Goal: Information Seeking & Learning: Learn about a topic

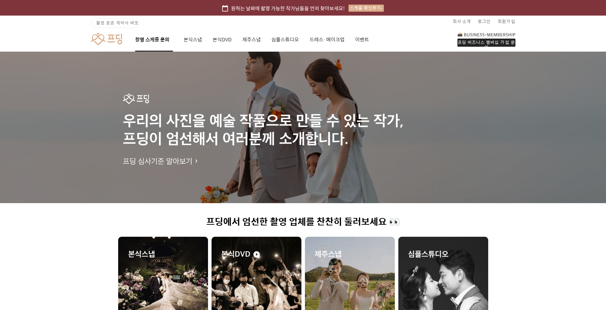
click at [145, 38] on link "촬영 스케줄 문의" at bounding box center [154, 40] width 38 height 24
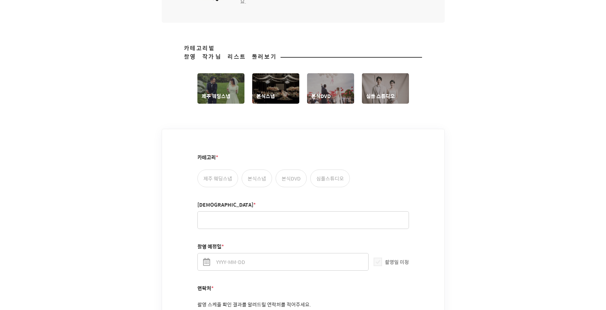
scroll to position [334, 0]
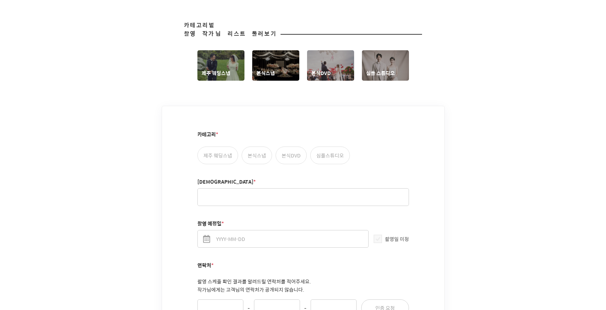
click at [292, 149] on label "본식DVD" at bounding box center [290, 155] width 31 height 18
click at [282, 149] on input "본식DVD" at bounding box center [279, 149] width 5 height 5
radio input "true"
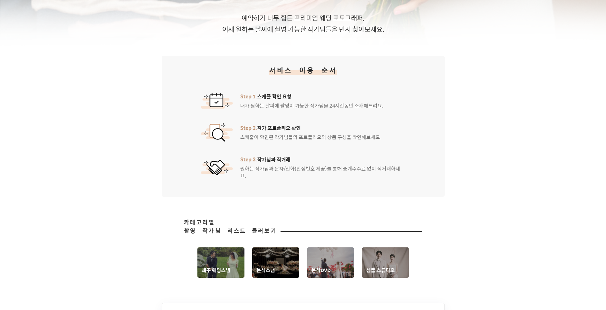
scroll to position [0, 0]
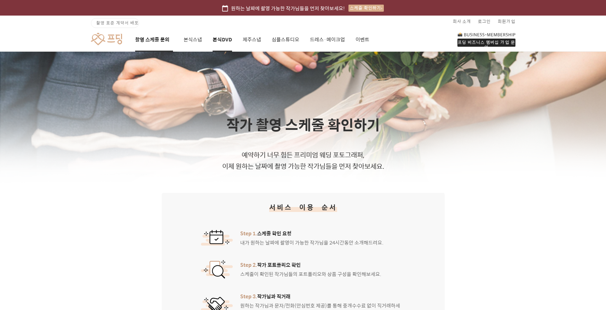
click at [215, 41] on link "본식DVD" at bounding box center [221, 40] width 19 height 24
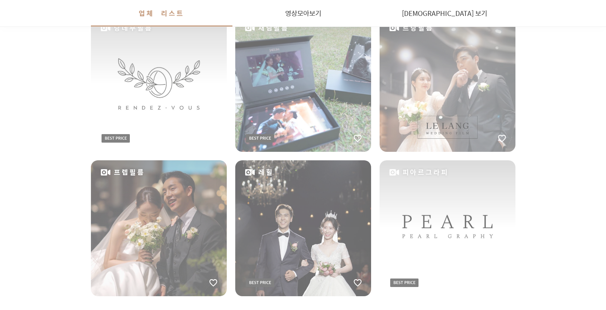
scroll to position [385, 0]
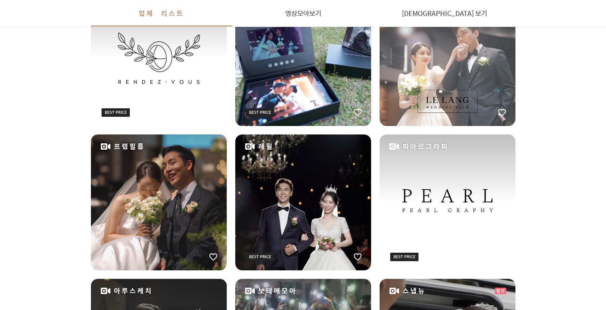
click at [439, 196] on div "피아르그라피" at bounding box center [447, 202] width 136 height 136
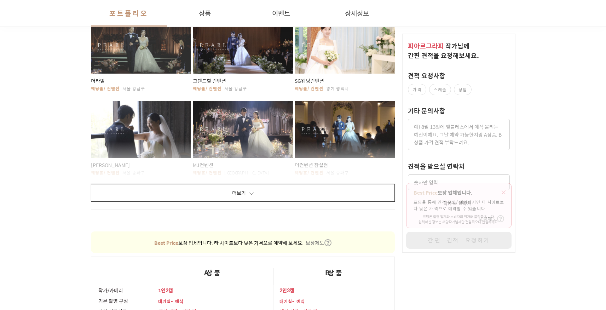
scroll to position [430, 0]
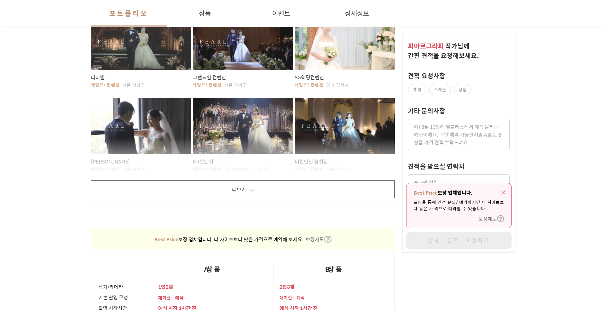
click at [261, 182] on button "더보기" at bounding box center [243, 189] width 304 height 18
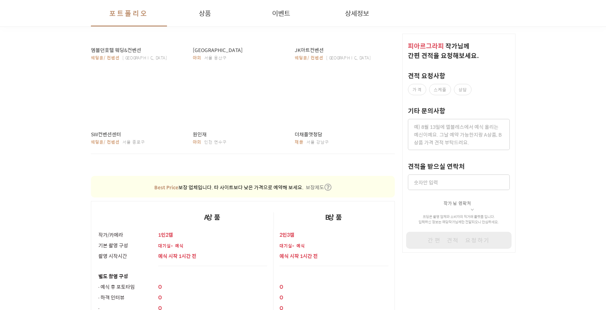
scroll to position [627, 0]
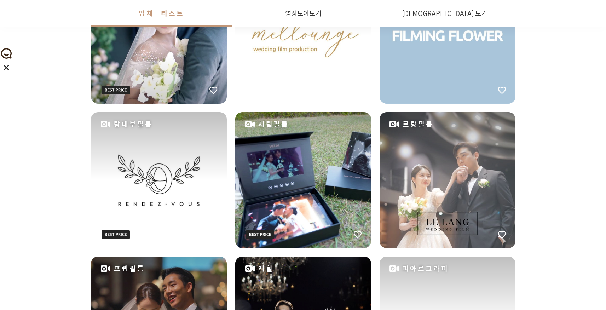
scroll to position [293, 0]
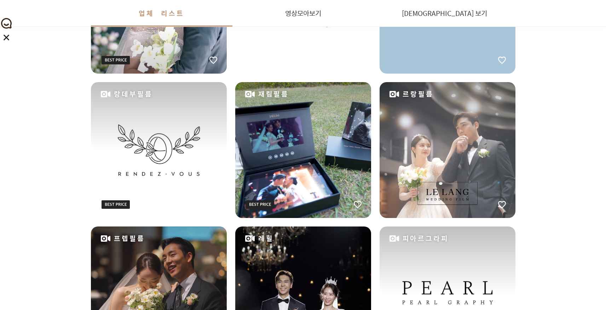
click at [473, 167] on div "르랑필름" at bounding box center [447, 150] width 136 height 136
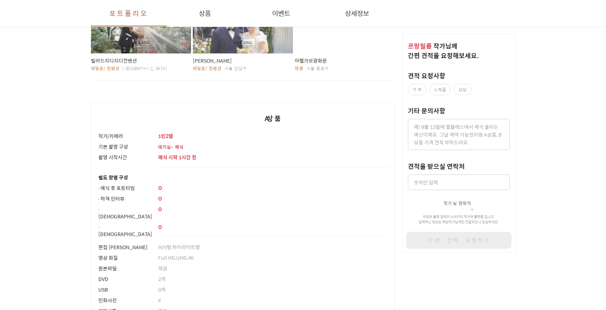
scroll to position [400, 0]
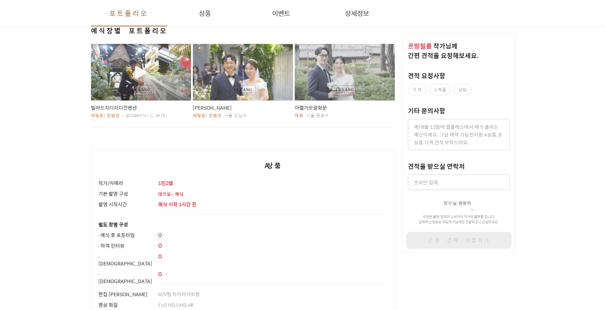
click at [117, 77] on div "button" at bounding box center [141, 72] width 100 height 57
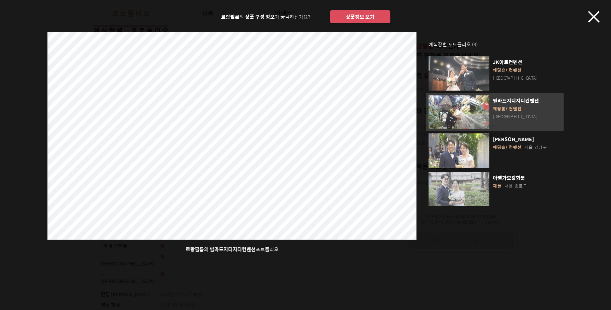
click at [591, 18] on icon "button" at bounding box center [594, 17] width 12 height 12
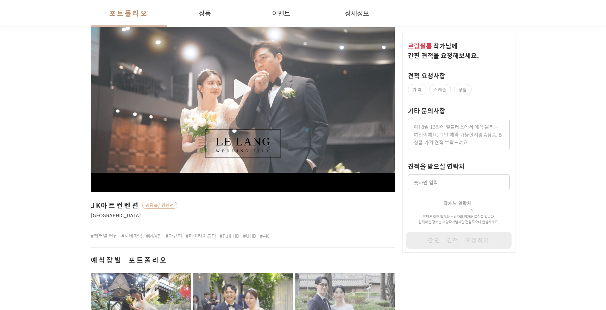
scroll to position [0, 0]
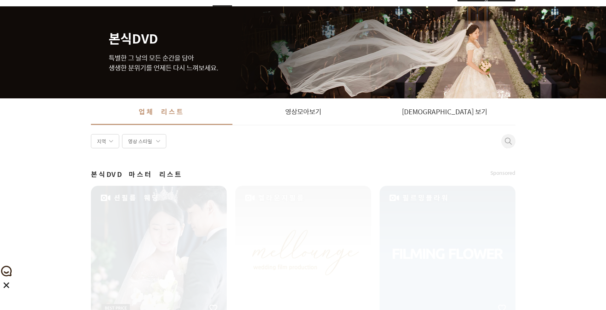
scroll to position [30, 0]
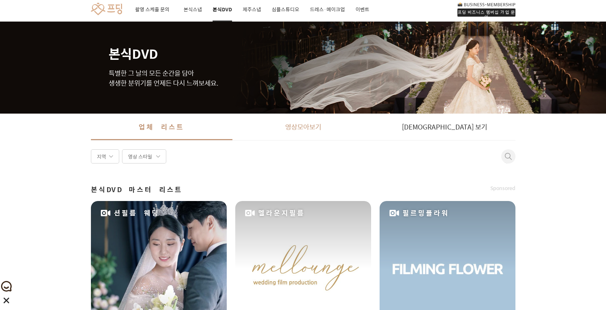
click at [305, 130] on link "영상 모아보기" at bounding box center [302, 126] width 141 height 27
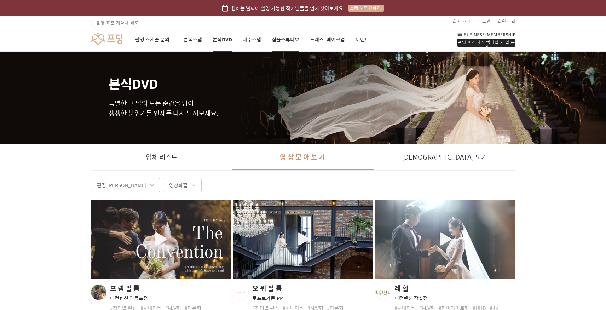
click at [292, 39] on link "심플스튜디오" at bounding box center [286, 40] width 28 height 24
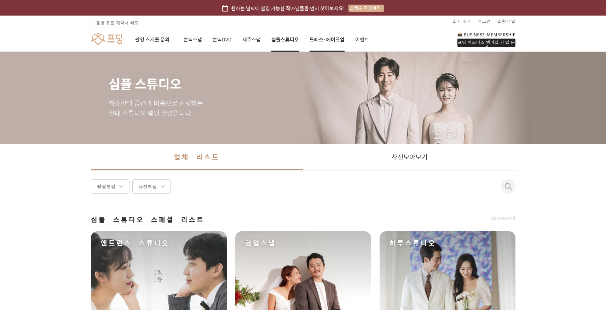
click at [331, 41] on link "드레스·메이크업" at bounding box center [326, 40] width 35 height 24
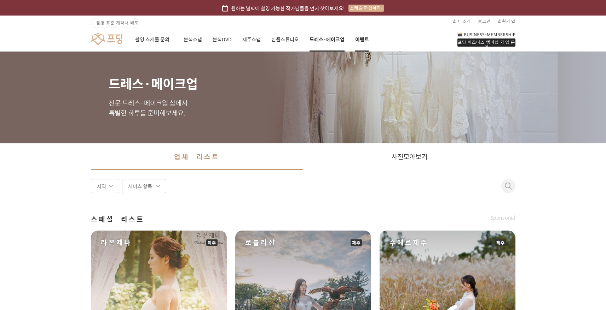
click at [359, 40] on link "이벤트" at bounding box center [362, 40] width 14 height 24
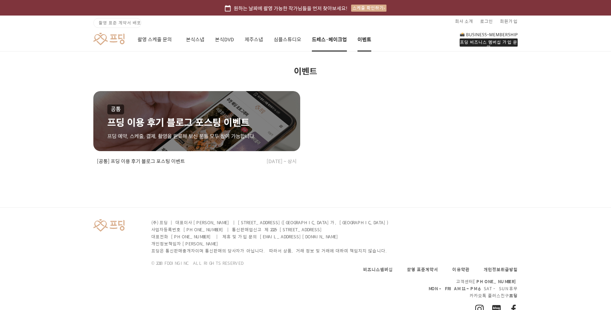
click at [331, 39] on link "드레스·메이크업" at bounding box center [329, 40] width 35 height 24
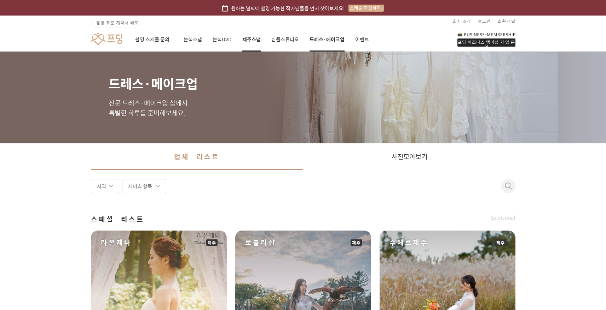
click at [245, 39] on link "제주스냅" at bounding box center [251, 40] width 18 height 24
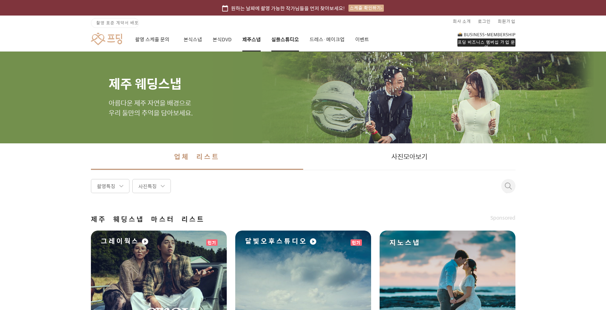
click at [282, 43] on link "심플스튜디오" at bounding box center [285, 40] width 28 height 24
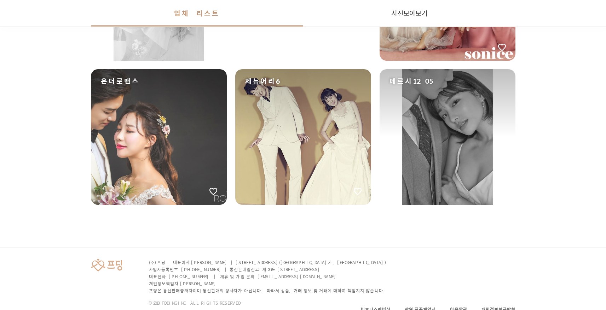
scroll to position [1172, 0]
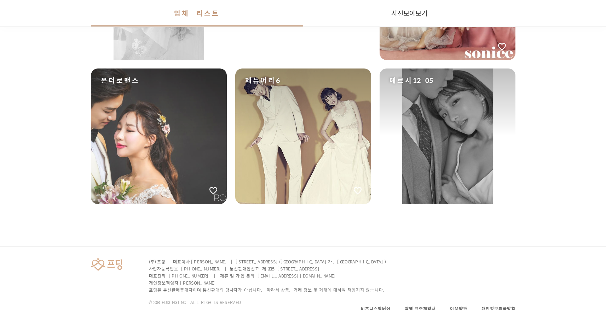
click at [451, 138] on div "메르시1205" at bounding box center [447, 137] width 136 height 136
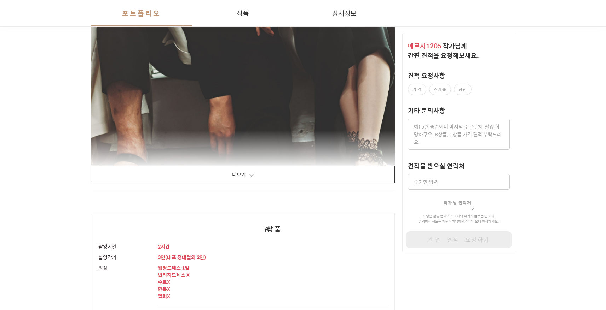
scroll to position [1254, 0]
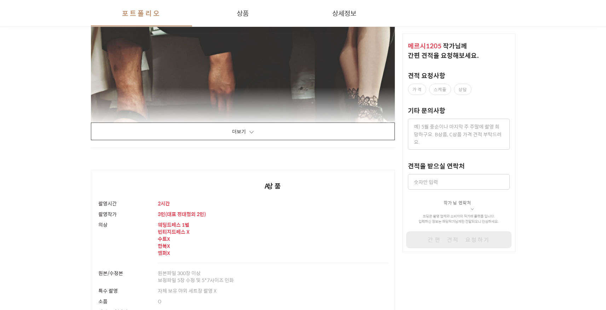
click at [279, 131] on button "더보기" at bounding box center [243, 132] width 304 height 18
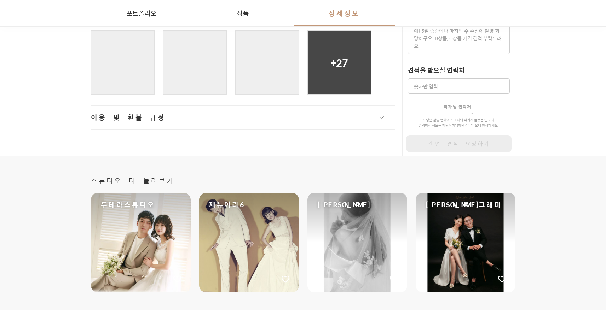
scroll to position [13290, 0]
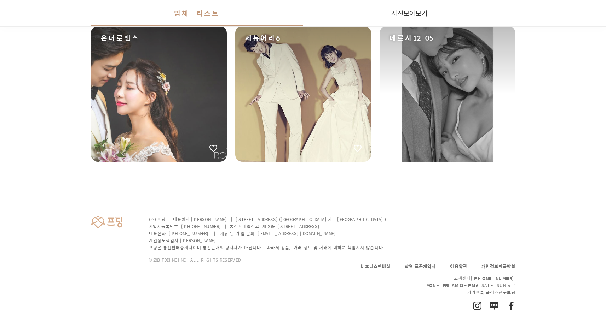
scroll to position [1172, 0]
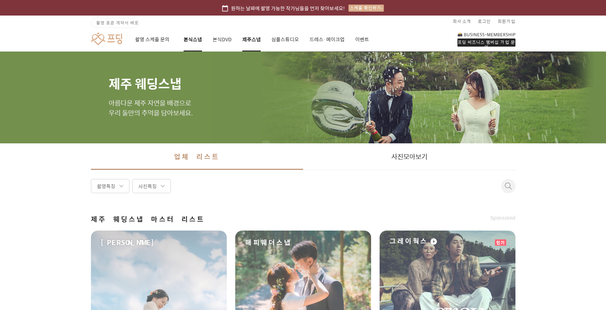
click at [201, 41] on link "본식스냅" at bounding box center [193, 40] width 18 height 24
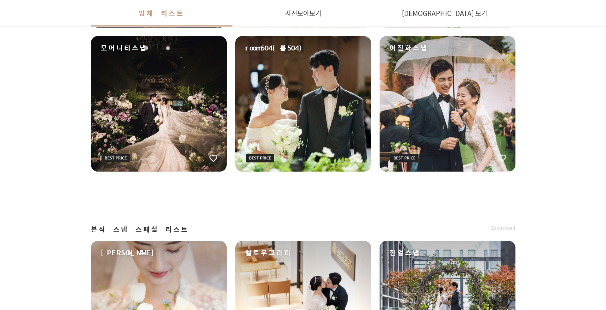
scroll to position [623, 0]
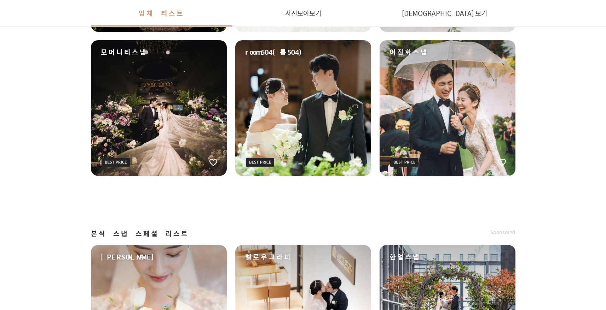
click at [197, 81] on div "모머니티스냅" at bounding box center [159, 108] width 136 height 136
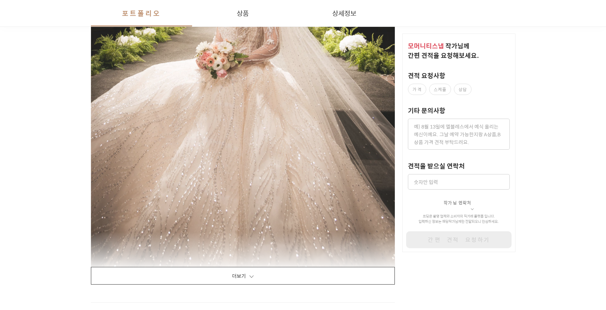
scroll to position [1380, 0]
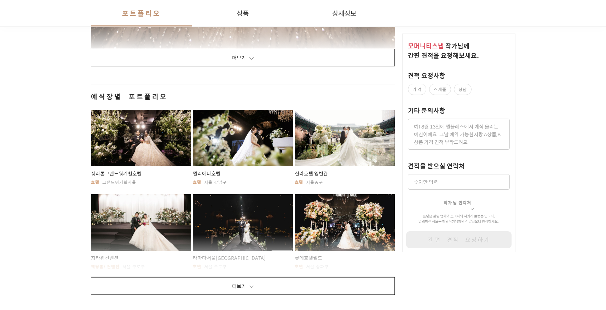
click at [243, 63] on button "더보기" at bounding box center [243, 58] width 304 height 18
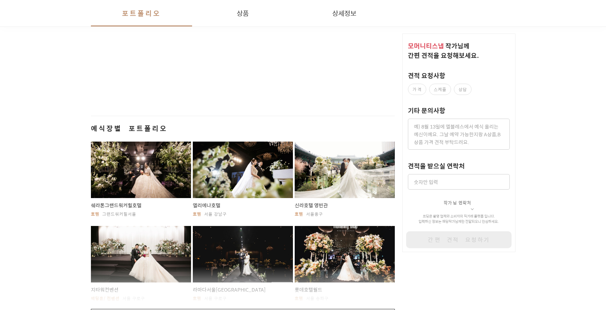
scroll to position [8492, 0]
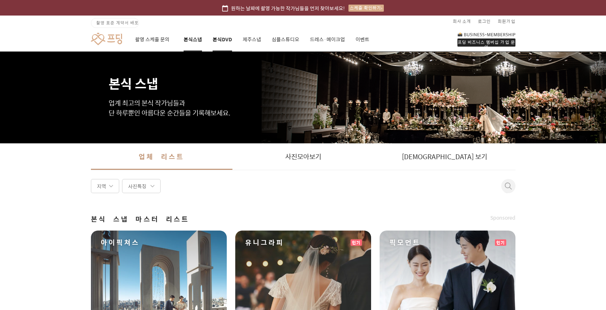
click at [227, 42] on link "본식DVD" at bounding box center [221, 40] width 19 height 24
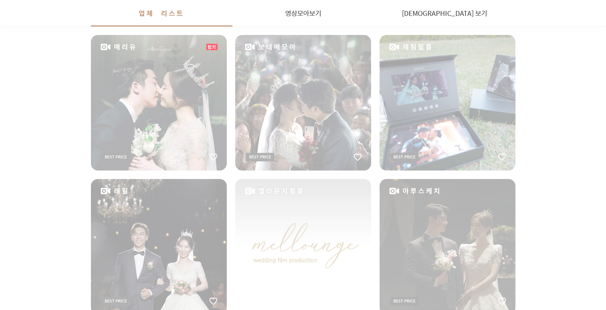
scroll to position [198, 0]
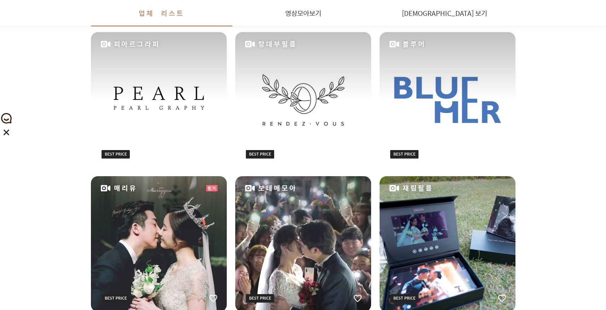
click at [179, 57] on div "피아르그라피" at bounding box center [159, 100] width 136 height 136
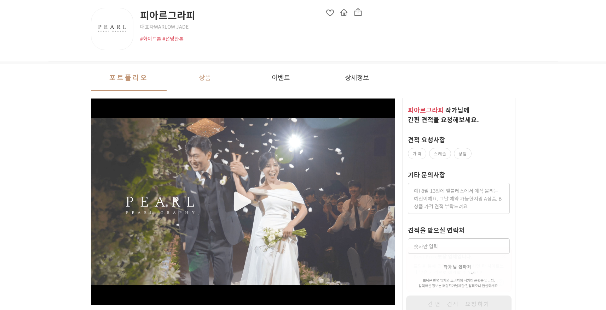
scroll to position [318, 0]
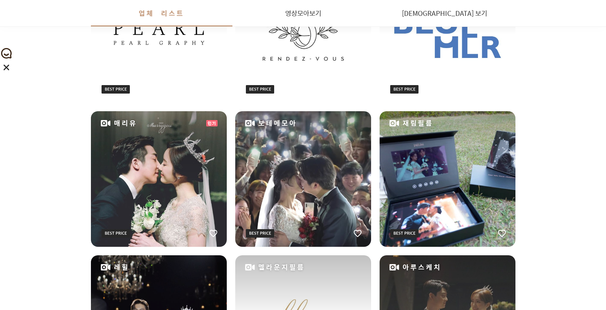
scroll to position [271, 0]
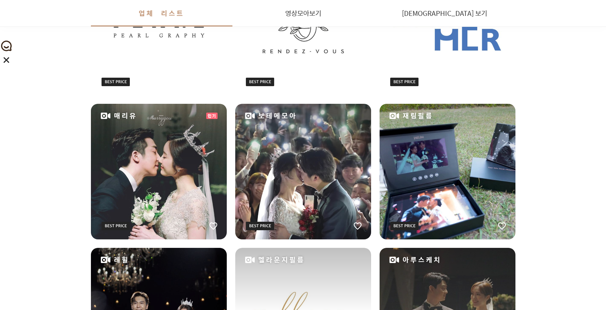
click at [152, 155] on div "매리유" at bounding box center [159, 172] width 136 height 136
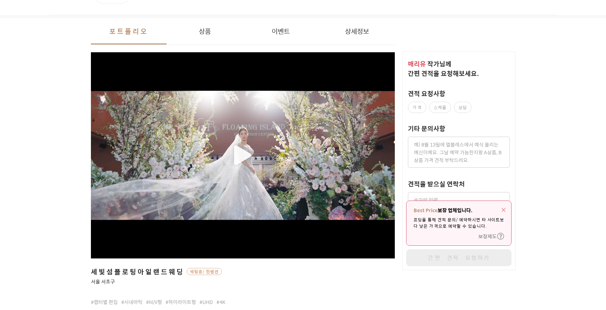
scroll to position [100, 0]
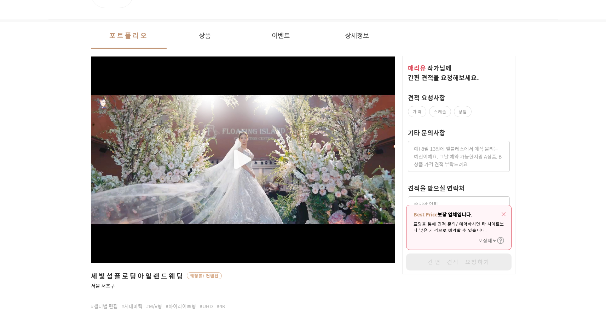
click at [235, 156] on div "button" at bounding box center [243, 160] width 304 height 168
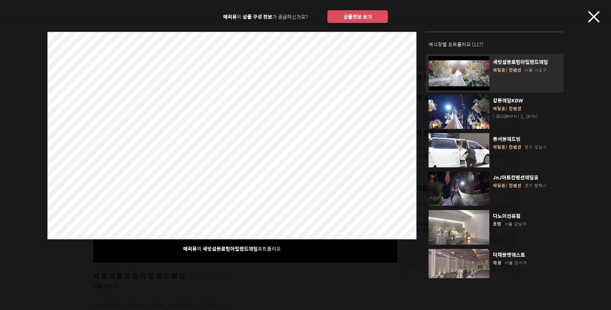
click at [489, 77] on div "세빛섬플로팅아일랜드웨딩 웨딩홀/컨벤션 서울 서초구" at bounding box center [524, 74] width 71 height 32
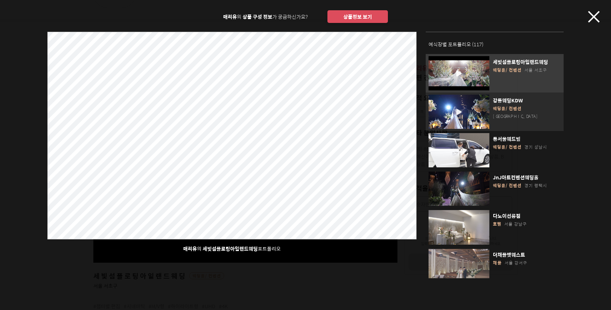
click at [477, 105] on div "button" at bounding box center [459, 112] width 61 height 34
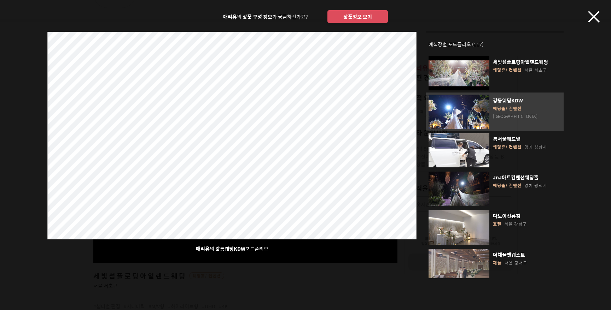
click at [592, 17] on icon "button" at bounding box center [594, 17] width 12 height 12
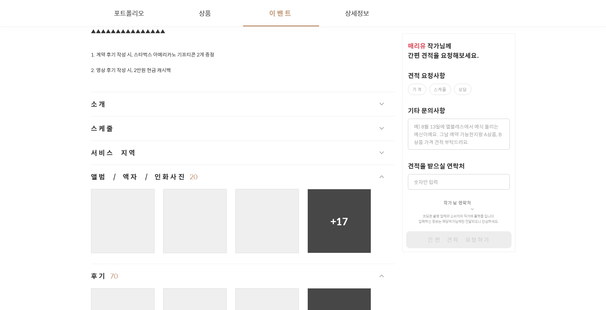
scroll to position [1090, 0]
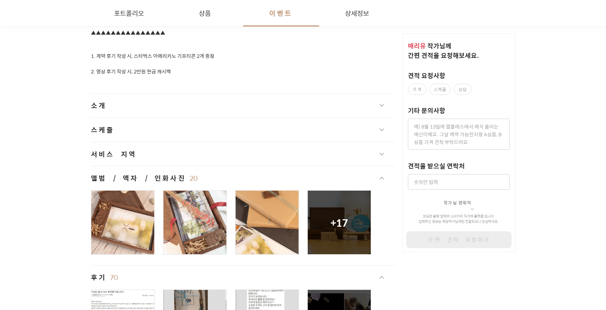
click at [171, 150] on button "서비스 지역" at bounding box center [243, 154] width 304 height 24
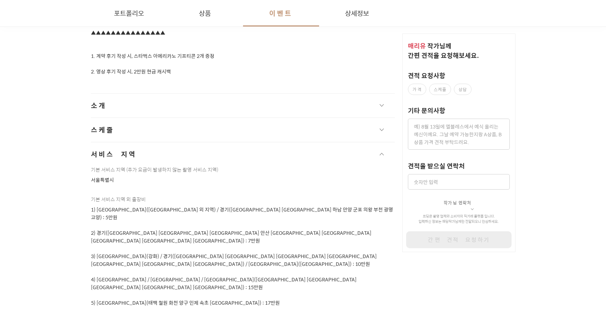
click at [171, 150] on button "서비스 지역" at bounding box center [243, 154] width 304 height 24
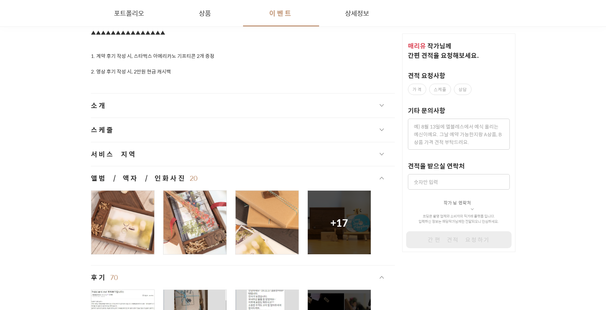
click at [161, 133] on button "스케줄" at bounding box center [243, 130] width 304 height 24
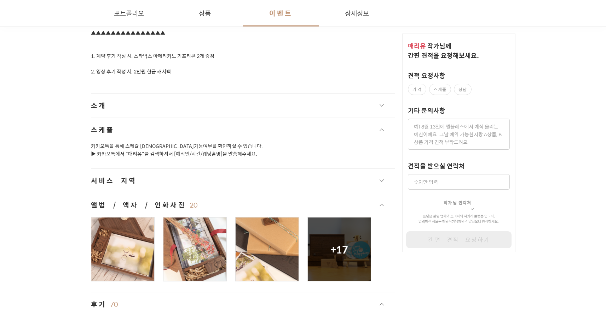
click at [161, 133] on button "스케줄" at bounding box center [243, 130] width 304 height 24
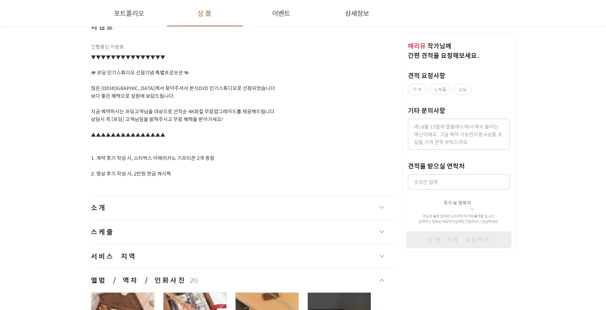
scroll to position [530, 0]
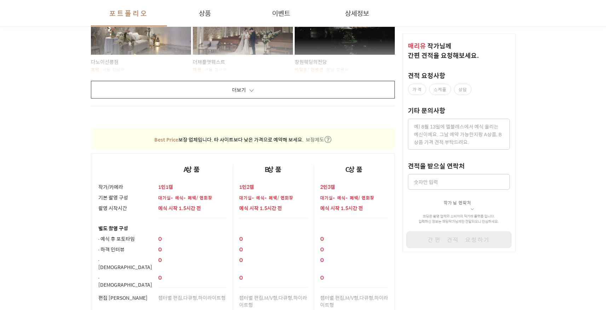
click at [209, 81] on button "더보기" at bounding box center [243, 90] width 304 height 18
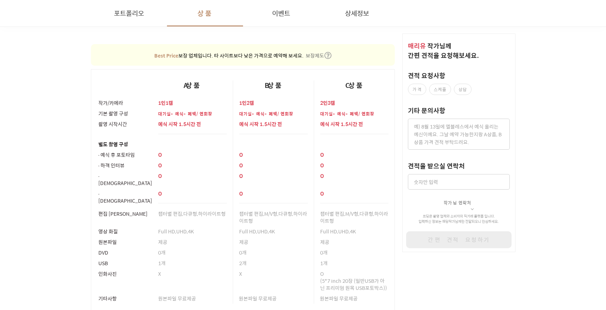
scroll to position [3702, 0]
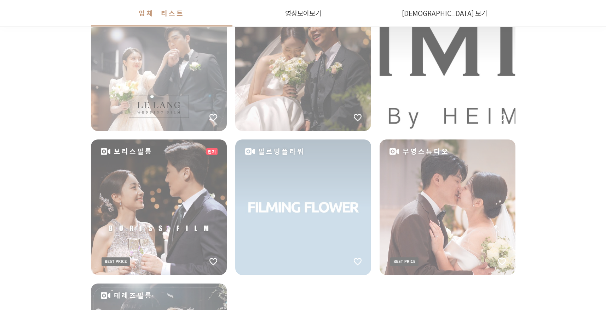
scroll to position [792, 0]
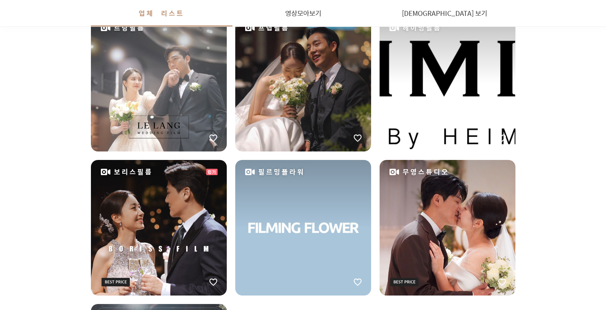
click at [176, 106] on div "르랑필름" at bounding box center [159, 84] width 136 height 136
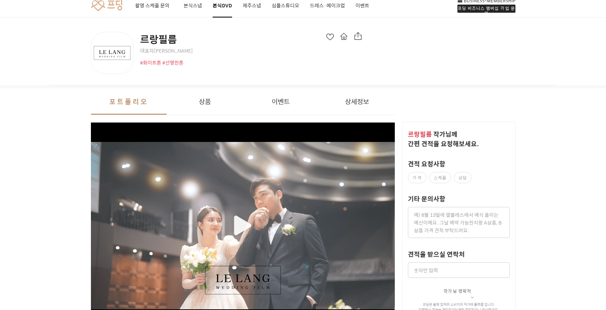
scroll to position [33, 0]
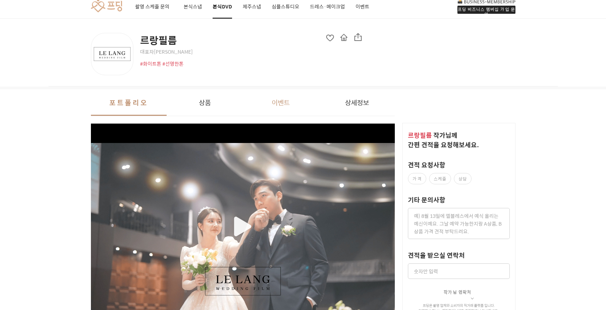
click at [272, 104] on button "이벤트" at bounding box center [281, 102] width 76 height 27
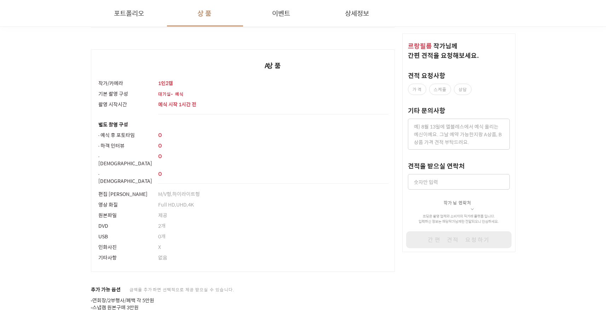
scroll to position [500, 0]
drag, startPoint x: 167, startPoint y: 103, endPoint x: 195, endPoint y: 105, distance: 28.0
click at [195, 105] on p "예식 시작 1시간 전" at bounding box center [273, 103] width 231 height 7
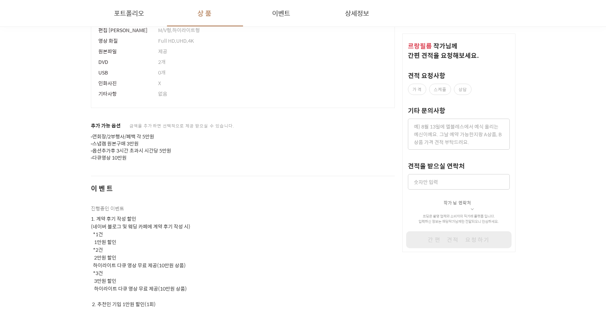
scroll to position [676, 0]
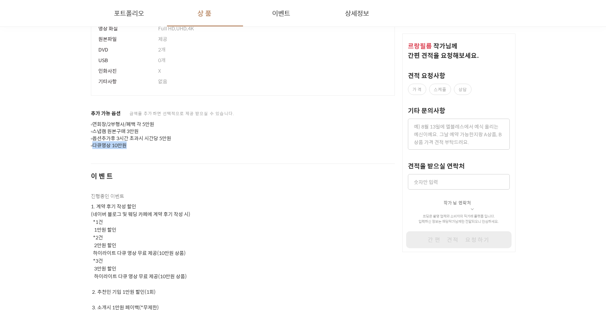
drag, startPoint x: 93, startPoint y: 138, endPoint x: 137, endPoint y: 140, distance: 44.3
click at [137, 140] on p "▫연회장/2부행사/폐백 각 5만원 ▫스냅캠 원본구매 3만원 ▫옵션추가후 3시간 초과시 시간당 5만원 ▫다큐영상 10만원" at bounding box center [243, 135] width 304 height 28
drag, startPoint x: 117, startPoint y: 116, endPoint x: 126, endPoint y: 116, distance: 8.8
click at [126, 121] on p "▫연회장/2부행사/폐백 각 5만원 ▫스냅캠 원본구매 3만원 ▫옵션추가후 3시간 초과시 시간당 5만원 ▫다큐영상 10만원" at bounding box center [243, 135] width 304 height 28
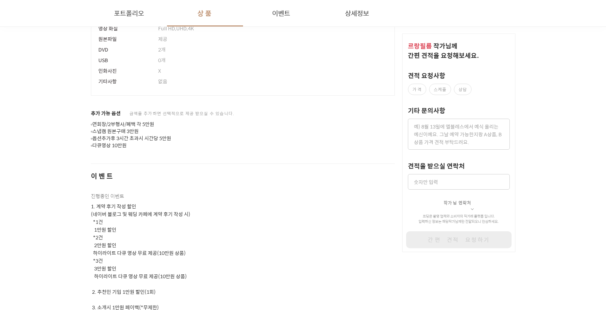
click at [133, 121] on p "▫연회장/2부행사/폐백 각 5만원 ▫스냅캠 원본구매 3만원 ▫옵션추가후 3시간 초과시 시간당 5만원 ▫다큐영상 10만원" at bounding box center [243, 135] width 304 height 28
drag, startPoint x: 130, startPoint y: 116, endPoint x: 157, endPoint y: 117, distance: 26.2
click at [157, 121] on p "▫연회장/2부행사/폐백 각 5만원 ▫스냅캠 원본구매 3만원 ▫옵션추가후 3시간 초과시 시간당 5만원 ▫다큐영상 10만원" at bounding box center [243, 135] width 304 height 28
click at [112, 126] on p "▫연회장/2부행사/폐백 각 5만원 ▫스냅캠 원본구매 3만원 ▫옵션추가후 3시간 초과시 시간당 5만원 ▫다큐영상 10만원" at bounding box center [243, 135] width 304 height 28
drag, startPoint x: 101, startPoint y: 124, endPoint x: 140, endPoint y: 125, distance: 38.9
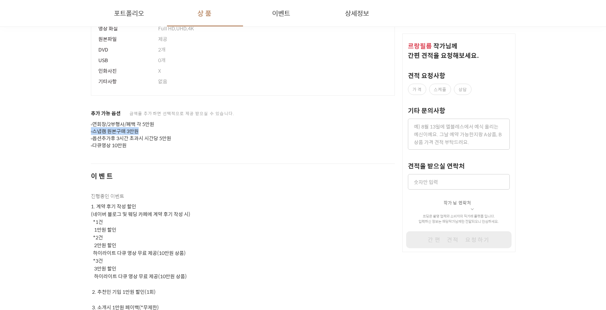
click at [140, 125] on p "▫연회장/2부행사/폐백 각 5만원 ▫스냅캠 원본구매 3만원 ▫옵션추가후 3시간 초과시 시간당 5만원 ▫다큐영상 10만원" at bounding box center [243, 135] width 304 height 28
click at [138, 130] on p "▫연회장/2부행사/폐백 각 5만원 ▫스냅캠 원본구매 3만원 ▫옵션추가후 3시간 초과시 시간당 5만원 ▫다큐영상 10만원" at bounding box center [243, 135] width 304 height 28
drag, startPoint x: 94, startPoint y: 131, endPoint x: 173, endPoint y: 132, distance: 79.6
click at [173, 132] on p "▫연회장/2부행사/폐백 각 5만원 ▫스냅캠 원본구매 3만원 ▫옵션추가후 3시간 초과시 시간당 5만원 ▫다큐영상 10만원" at bounding box center [243, 135] width 304 height 28
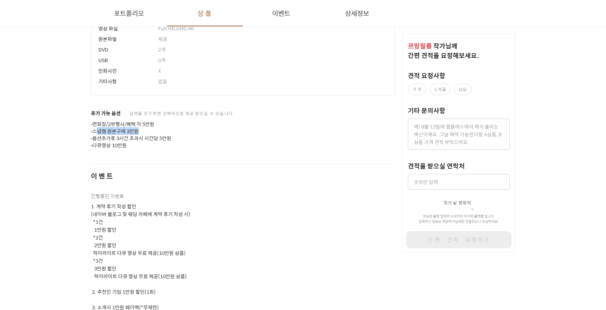
drag, startPoint x: 140, startPoint y: 124, endPoint x: 100, endPoint y: 124, distance: 40.7
click at [100, 124] on p "▫연회장/2부행사/폐백 각 5만원 ▫스냅캠 원본구매 3만원 ▫옵션추가후 3시간 초과시 시간당 5만원 ▫다큐영상 10만원" at bounding box center [243, 135] width 304 height 28
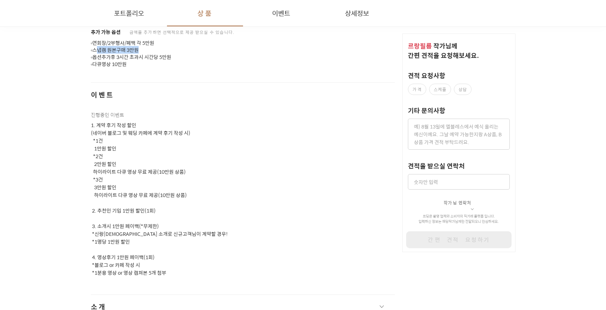
scroll to position [764, 0]
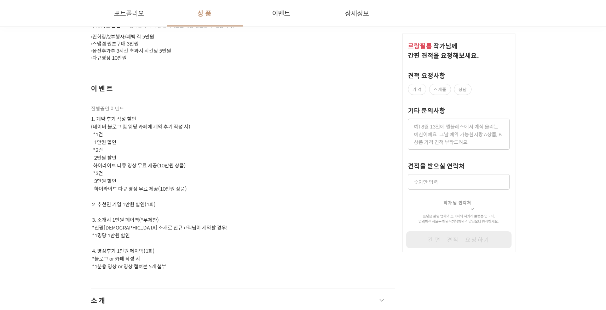
click at [114, 139] on p "1. 계약 후기 작성 할인 (네이버 블로그 및 웨딩 카페에 계약 후기 작성 시) *1건 1만원 할인 *2건 2만원 할인 하이라이트 다큐 영상 …" at bounding box center [243, 192] width 304 height 155
drag, startPoint x: 91, startPoint y: 135, endPoint x: 115, endPoint y: 135, distance: 23.3
click at [115, 135] on p "1. 계약 후기 작성 할인 (네이버 블로그 및 웨딩 카페에 계약 후기 작성 시) *1건 1만원 할인 *2건 2만원 할인 하이라이트 다큐 영상 …" at bounding box center [243, 192] width 304 height 155
drag, startPoint x: 106, startPoint y: 151, endPoint x: 116, endPoint y: 152, distance: 9.6
click at [116, 152] on p "1. 계약 후기 작성 할인 (네이버 블로그 및 웨딩 카페에 계약 후기 작성 시) *1건 1만원 할인 *2건 2만원 할인 하이라이트 다큐 영상 …" at bounding box center [243, 192] width 304 height 155
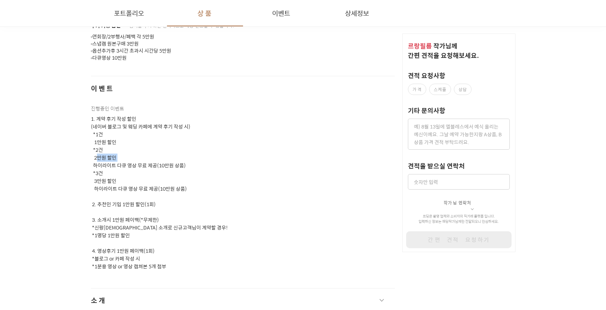
click at [116, 152] on p "1. 계약 후기 작성 할인 (네이버 블로그 및 웨딩 카페에 계약 후기 작성 시) *1건 1만원 할인 *2건 2만원 할인 하이라이트 다큐 영상 …" at bounding box center [243, 192] width 304 height 155
drag, startPoint x: 96, startPoint y: 181, endPoint x: 185, endPoint y: 183, distance: 89.1
click at [185, 183] on p "1. 계약 후기 작성 할인 (네이버 블로그 및 웨딩 카페에 계약 후기 작성 시) *1건 1만원 할인 *2건 2만원 할인 하이라이트 다큐 영상 …" at bounding box center [243, 192] width 304 height 155
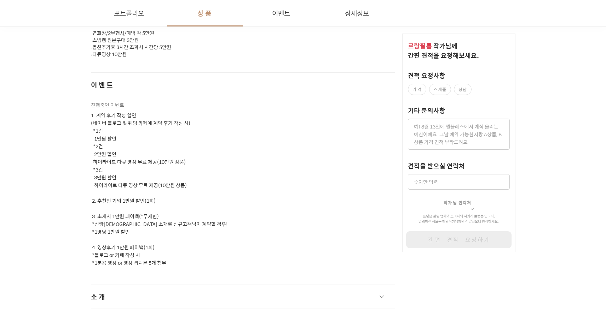
scroll to position [800, 0]
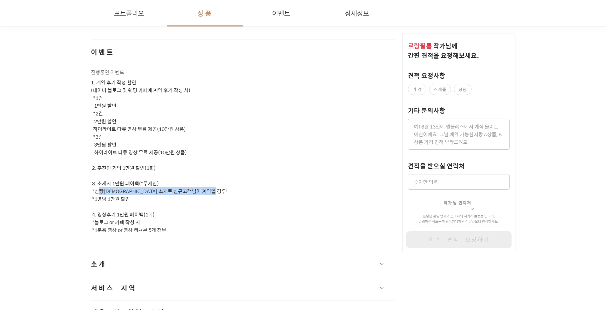
drag, startPoint x: 95, startPoint y: 186, endPoint x: 117, endPoint y: 194, distance: 24.0
click at [117, 194] on p "1. 계약 후기 작성 할인 (네이버 블로그 및 웨딩 카페에 계약 후기 작성 시) *1건 1만원 할인 *2건 2만원 할인 하이라이트 다큐 영상 …" at bounding box center [243, 156] width 304 height 155
click at [118, 194] on p "1. 계약 후기 작성 할인 (네이버 블로그 및 웨딩 카페에 계약 후기 작성 시) *1건 1만원 할인 *2건 2만원 할인 하이라이트 다큐 영상 …" at bounding box center [243, 156] width 304 height 155
drag, startPoint x: 109, startPoint y: 176, endPoint x: 136, endPoint y: 178, distance: 26.6
click at [136, 178] on p "1. 계약 후기 작성 할인 (네이버 블로그 및 웨딩 카페에 계약 후기 작성 시) *1건 1만원 할인 *2건 2만원 할인 하이라이트 다큐 영상 …" at bounding box center [243, 156] width 304 height 155
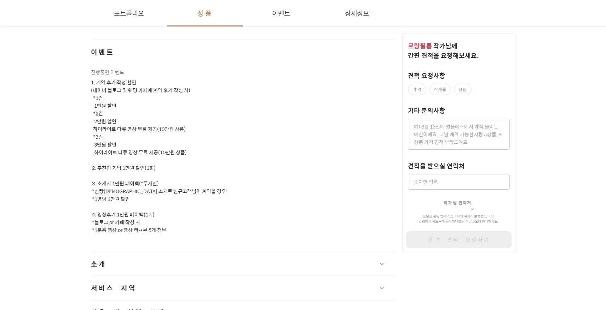
click at [135, 180] on p "1. 계약 후기 작성 할인 (네이버 블로그 및 웨딩 카페에 계약 후기 작성 시) *1건 1만원 할인 *2건 2만원 할인 하이라이트 다큐 영상 …" at bounding box center [243, 156] width 304 height 155
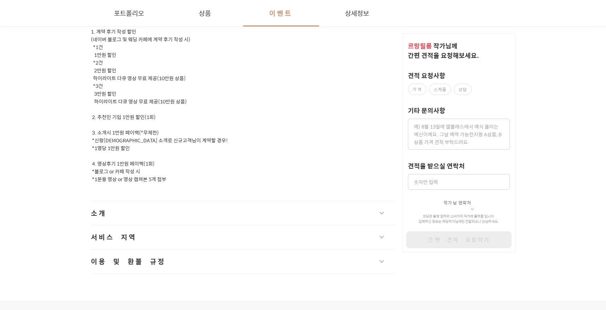
scroll to position [860, 0]
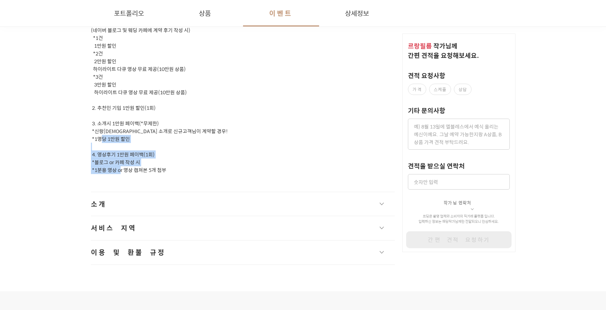
drag, startPoint x: 97, startPoint y: 146, endPoint x: 165, endPoint y: 162, distance: 70.2
click at [165, 162] on p "1. 계약 후기 작성 할인 (네이버 블로그 및 웨딩 카페에 계약 후기 작성 시) *1건 1만원 할인 *2건 2만원 할인 하이라이트 다큐 영상 …" at bounding box center [243, 96] width 304 height 155
click at [182, 199] on button "소개" at bounding box center [243, 204] width 304 height 24
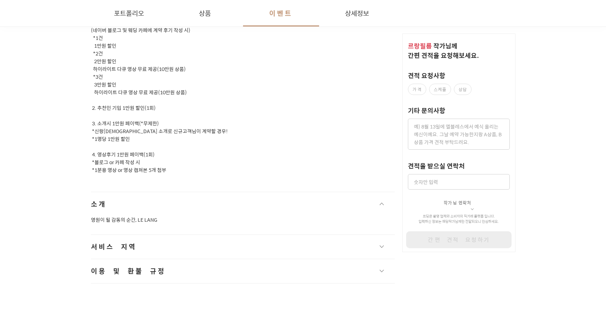
click at [194, 235] on button "서비스 지역" at bounding box center [243, 247] width 304 height 24
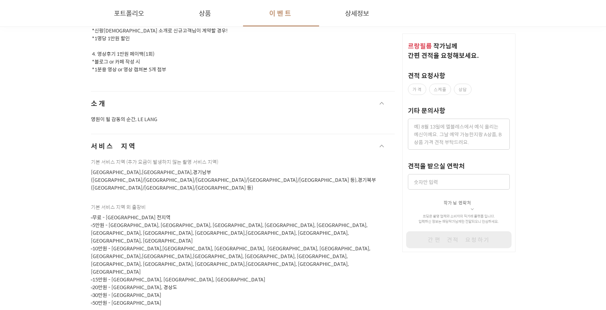
scroll to position [962, 0]
drag, startPoint x: 113, startPoint y: 194, endPoint x: 130, endPoint y: 197, distance: 17.5
click at [127, 212] on p "▫무료 - [GEOGRAPHIC_DATA] 전지역 ▫5만원 - [GEOGRAPHIC_DATA], [GEOGRAPHIC_DATA], [GEOGR…" at bounding box center [243, 258] width 304 height 93
click at [128, 212] on p "▫무료 - [GEOGRAPHIC_DATA] 전지역 ▫5만원 - [GEOGRAPHIC_DATA], [GEOGRAPHIC_DATA], [GEOGR…" at bounding box center [243, 258] width 304 height 93
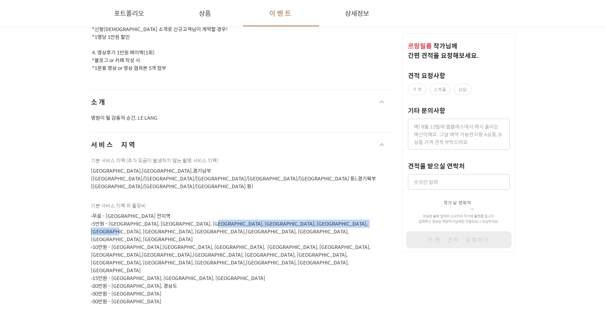
drag, startPoint x: 113, startPoint y: 209, endPoint x: 300, endPoint y: 212, distance: 186.4
click at [311, 212] on p "▫무료 - [GEOGRAPHIC_DATA] 전지역 ▫5만원 - [GEOGRAPHIC_DATA], [GEOGRAPHIC_DATA], [GEOGR…" at bounding box center [243, 258] width 304 height 93
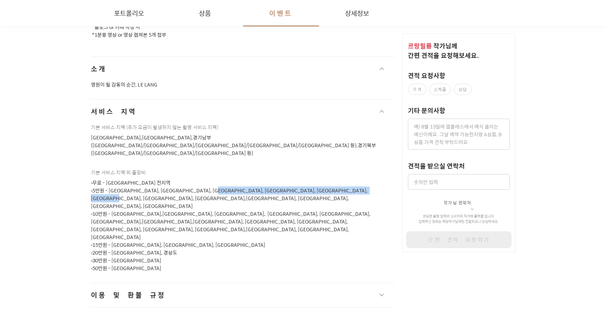
scroll to position [1011, 0]
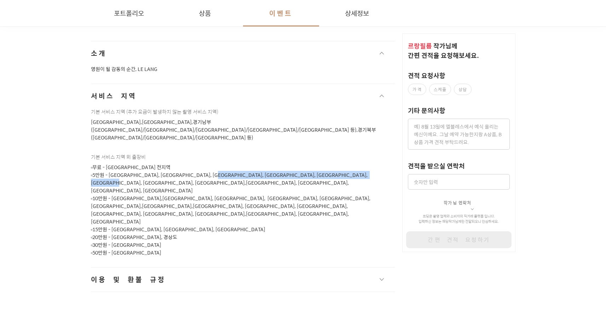
click at [177, 268] on button "이용 및 환불 규정" at bounding box center [243, 280] width 304 height 24
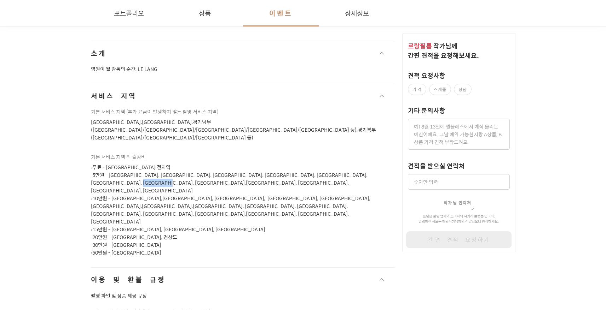
drag, startPoint x: 115, startPoint y: 169, endPoint x: 156, endPoint y: 169, distance: 40.7
click at [156, 169] on p "▫무료 - [GEOGRAPHIC_DATA] 전지역 ▫5만원 - [GEOGRAPHIC_DATA], [GEOGRAPHIC_DATA], [GEOGR…" at bounding box center [243, 210] width 304 height 93
drag, startPoint x: 104, startPoint y: 190, endPoint x: 133, endPoint y: 191, distance: 28.7
click at [133, 191] on p "▫무료 - [GEOGRAPHIC_DATA] 전지역 ▫5만원 - [GEOGRAPHIC_DATA], [GEOGRAPHIC_DATA], [GEOGR…" at bounding box center [243, 210] width 304 height 93
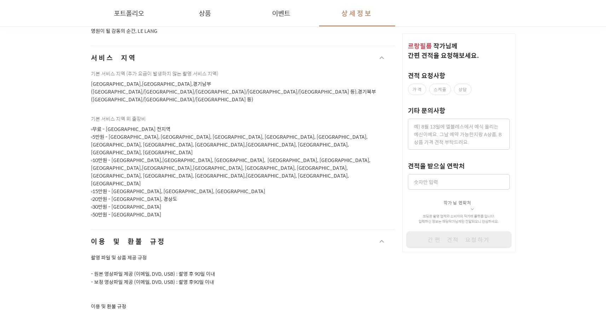
scroll to position [1065, 0]
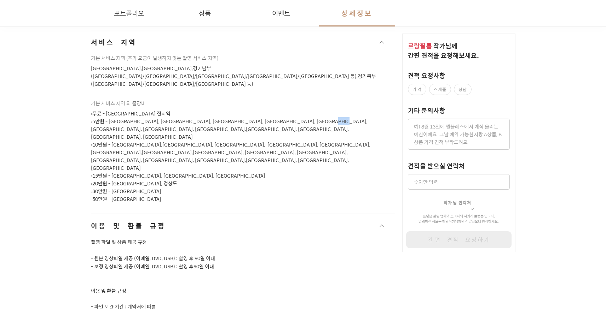
drag, startPoint x: 244, startPoint y: 106, endPoint x: 257, endPoint y: 106, distance: 12.4
click at [257, 110] on p "▫무료 - [GEOGRAPHIC_DATA] 전지역 ▫5만원 - [GEOGRAPHIC_DATA], [GEOGRAPHIC_DATA], [GEOGR…" at bounding box center [243, 156] width 304 height 93
click at [243, 110] on p "▫무료 - [GEOGRAPHIC_DATA] 전지역 ▫5만원 - [GEOGRAPHIC_DATA], [GEOGRAPHIC_DATA], [GEOGR…" at bounding box center [243, 156] width 304 height 93
drag, startPoint x: 241, startPoint y: 106, endPoint x: 248, endPoint y: 107, distance: 7.1
click at [248, 110] on p "▫무료 - [GEOGRAPHIC_DATA] 전지역 ▫5만원 - [GEOGRAPHIC_DATA], [GEOGRAPHIC_DATA], [GEOGR…" at bounding box center [243, 156] width 304 height 93
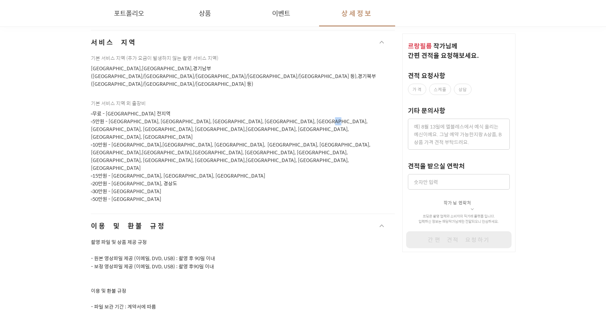
click at [159, 214] on button "이용 및 환불 규정" at bounding box center [243, 226] width 304 height 24
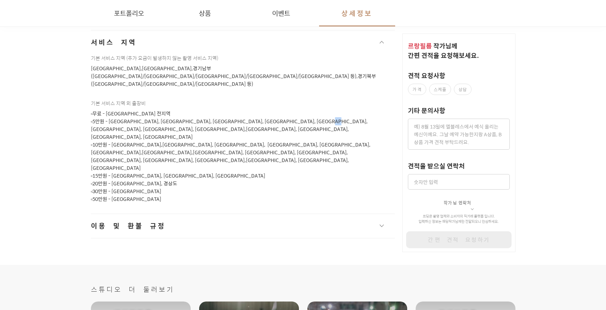
click at [158, 214] on button "이용 및 환불 규정" at bounding box center [243, 226] width 304 height 24
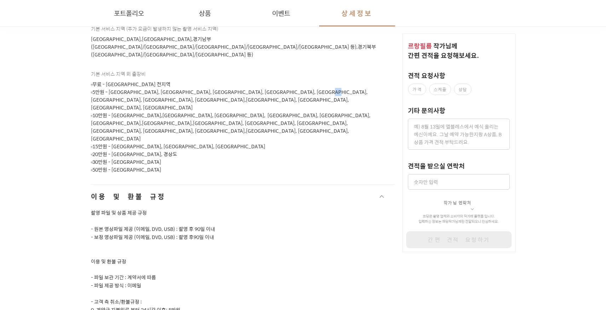
scroll to position [1111, 0]
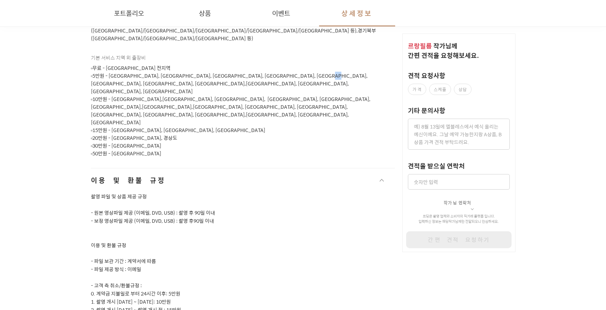
click at [245, 64] on p "▫무료 - [GEOGRAPHIC_DATA] 전지역 ▫5만원 - [GEOGRAPHIC_DATA], [GEOGRAPHIC_DATA], [GEOGR…" at bounding box center [243, 110] width 304 height 93
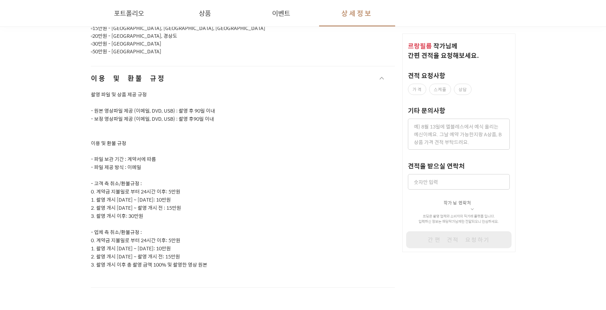
scroll to position [1238, 0]
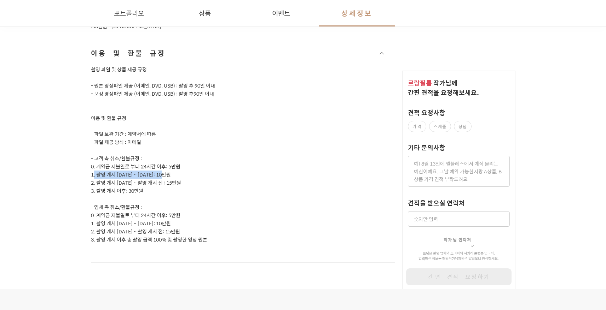
drag, startPoint x: 94, startPoint y: 113, endPoint x: 174, endPoint y: 114, distance: 79.6
click at [174, 171] on p "1. 촬영 개시 [DATE] ~ [DATE]: 10만원" at bounding box center [243, 175] width 304 height 8
click at [169, 179] on p "2. 촬영 개시 [DATE] ~ 촬영 개시 전 : 15만원" at bounding box center [243, 183] width 304 height 8
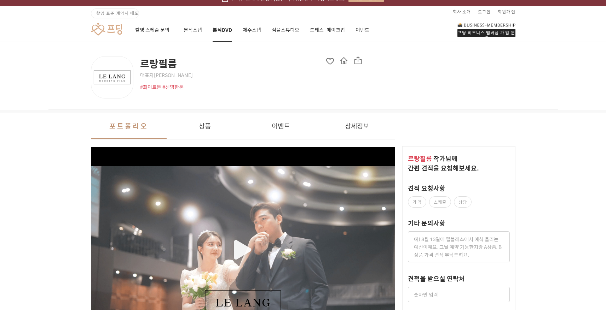
scroll to position [0, 0]
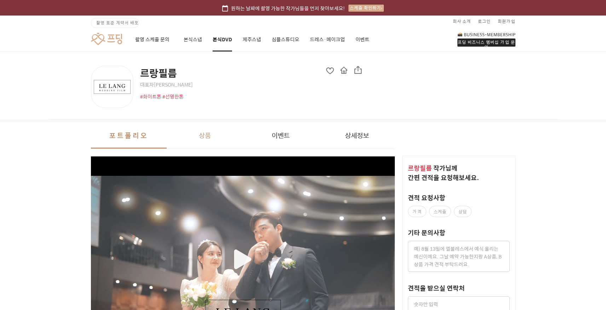
click at [225, 139] on button "상품" at bounding box center [205, 135] width 76 height 27
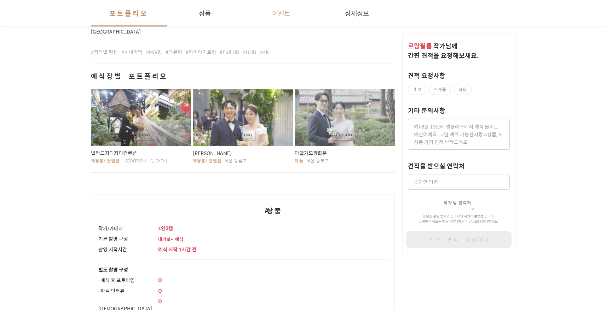
click at [272, 21] on button "이벤트" at bounding box center [281, 13] width 76 height 27
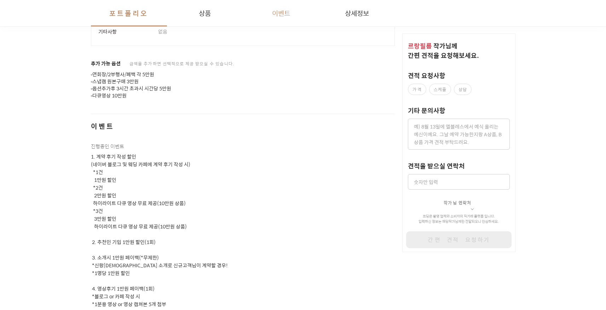
scroll to position [805, 0]
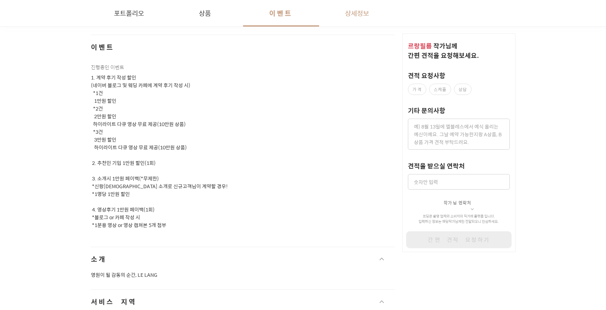
click at [361, 15] on button "상세정보" at bounding box center [357, 13] width 76 height 27
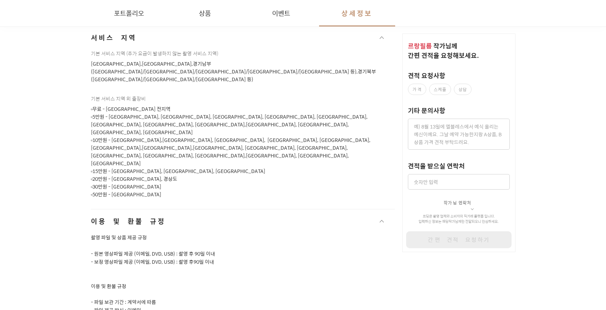
scroll to position [1071, 0]
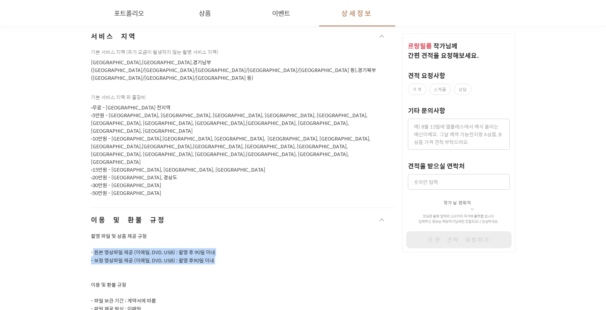
drag, startPoint x: 148, startPoint y: 194, endPoint x: 232, endPoint y: 203, distance: 83.9
click at [232, 265] on p at bounding box center [243, 269] width 304 height 8
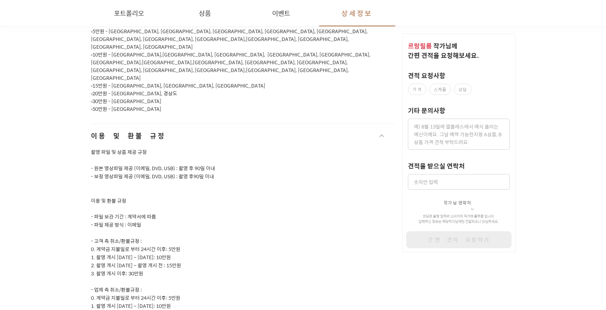
scroll to position [1159, 0]
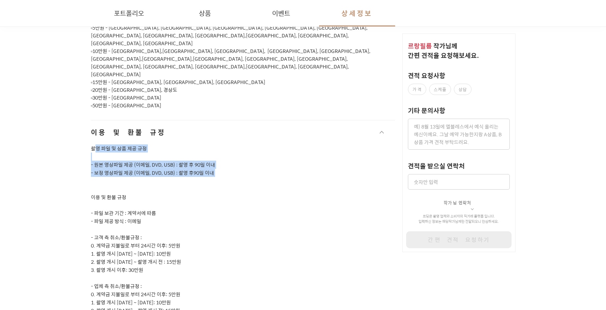
drag, startPoint x: 95, startPoint y: 84, endPoint x: 204, endPoint y: 120, distance: 113.8
click at [204, 145] on div "촬영 파일 및 상품 제공 규정 - 원본 영상파일 제공 (이메일, DVD, USB) : 촬영 후 90일 이내 - 보정 영상파일 제공 (이메일, …" at bounding box center [243, 243] width 304 height 197
click at [159, 169] on p "- 보정 영상파일 제공 (이메일, DVD, USB) : 촬영 후90일 이내" at bounding box center [243, 173] width 304 height 8
drag, startPoint x: 99, startPoint y: 101, endPoint x: 106, endPoint y: 113, distance: 13.9
click at [106, 145] on div "촬영 파일 및 상품 제공 규정 - 원본 영상파일 제공 (이메일, DVD, USB) : 촬영 후 90일 이내 - 보정 영상파일 제공 (이메일, …" at bounding box center [243, 243] width 304 height 197
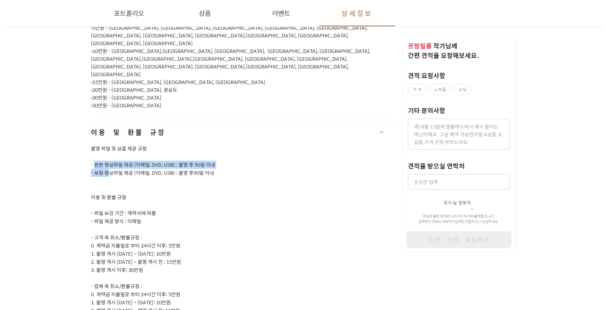
click at [106, 169] on p "- 보정 영상파일 제공 (이메일, DVD, USB) : 촬영 후90일 이내" at bounding box center [243, 173] width 304 height 8
drag, startPoint x: 102, startPoint y: 111, endPoint x: 213, endPoint y: 113, distance: 110.7
click at [213, 169] on p "- 보정 영상파일 제공 (이메일, DVD, USB) : 촬영 후90일 이내" at bounding box center [243, 173] width 304 height 8
drag, startPoint x: 100, startPoint y: 109, endPoint x: 146, endPoint y: 111, distance: 46.4
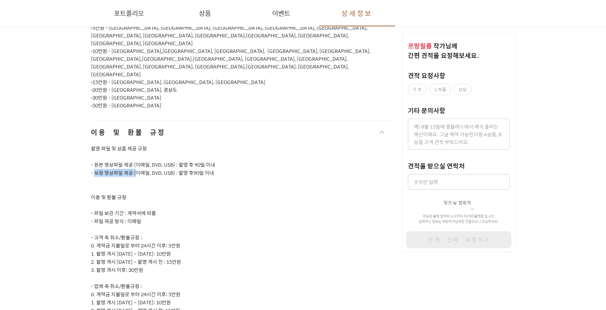
click at [138, 169] on p "- 보정 영상파일 제공 (이메일, DVD, USB) : 촬영 후90일 이내" at bounding box center [243, 173] width 304 height 8
click at [147, 169] on p "- 보정 영상파일 제공 (이메일, DVD, USB) : 촬영 후90일 이내" at bounding box center [243, 173] width 304 height 8
drag, startPoint x: 146, startPoint y: 110, endPoint x: 214, endPoint y: 110, distance: 68.2
click at [214, 169] on p "- 보정 영상파일 제공 (이메일, DVD, USB) : 촬영 후90일 이내" at bounding box center [243, 173] width 304 height 8
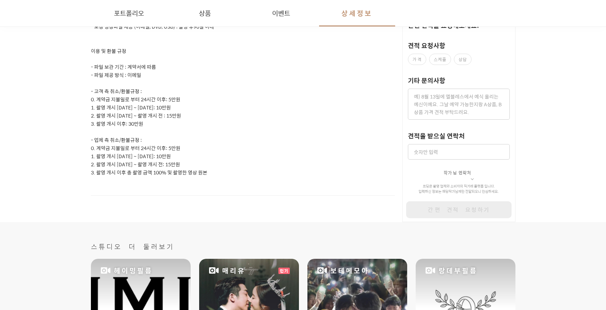
click at [204, 177] on p at bounding box center [243, 181] width 304 height 8
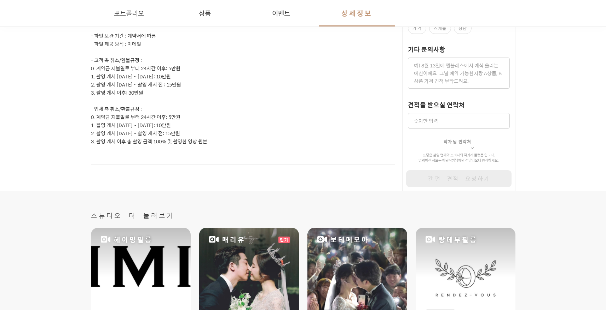
scroll to position [1415, 0]
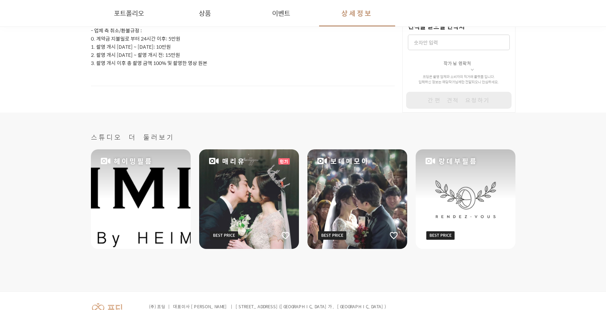
click at [220, 150] on div "매리유" at bounding box center [249, 200] width 100 height 100
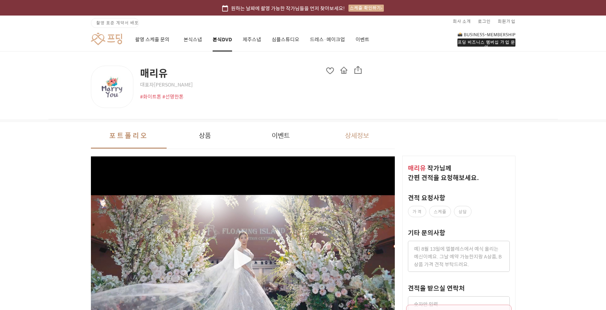
click at [342, 133] on button "상세정보" at bounding box center [357, 135] width 76 height 27
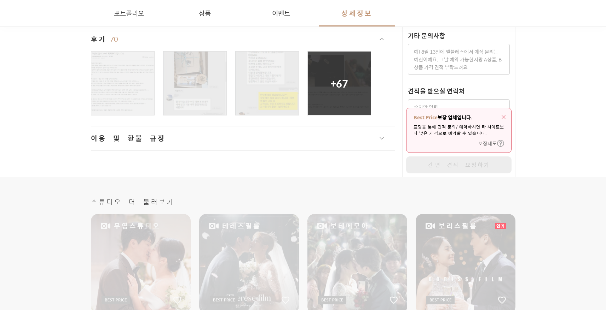
scroll to position [1231, 0]
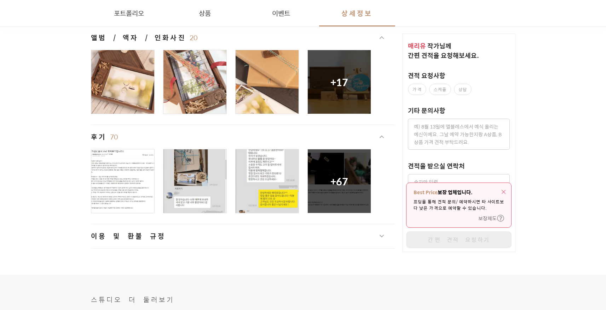
click at [196, 230] on button "이용 및 환불 규정" at bounding box center [243, 237] width 304 height 24
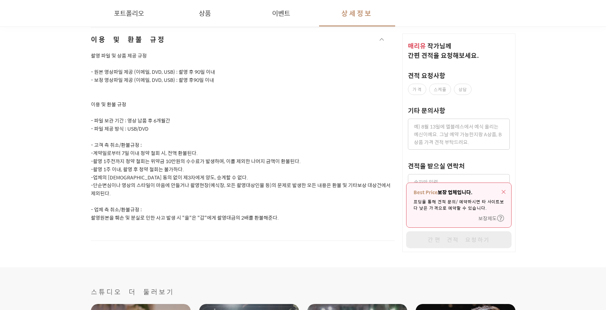
scroll to position [1454, 0]
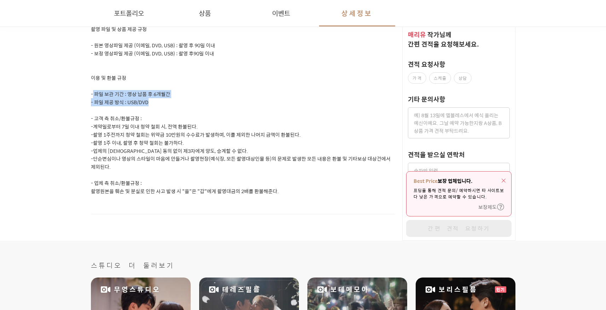
drag, startPoint x: 95, startPoint y: 93, endPoint x: 159, endPoint y: 102, distance: 64.6
click at [159, 102] on div "촬영 파일 및 상품 제공 규정 - 원본 영상파일 제공 (이메일, DVD, USB) : 촬영 후 90일 이내 - 보정 영상파일 제공 (이메일, …" at bounding box center [243, 119] width 304 height 189
click at [159, 102] on p "- 파일 제공 방식 : USB/DVD" at bounding box center [243, 102] width 304 height 8
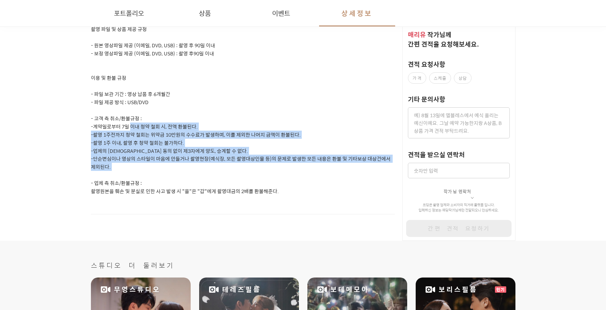
drag, startPoint x: 130, startPoint y: 123, endPoint x: 170, endPoint y: 172, distance: 62.9
click at [170, 172] on div "촬영 파일 및 상품 제공 규정 - 원본 영상파일 제공 (이메일, DVD, USB) : 촬영 후 90일 이내 - 보정 영상파일 제공 (이메일, …" at bounding box center [243, 119] width 304 height 189
click at [170, 172] on p at bounding box center [243, 175] width 304 height 8
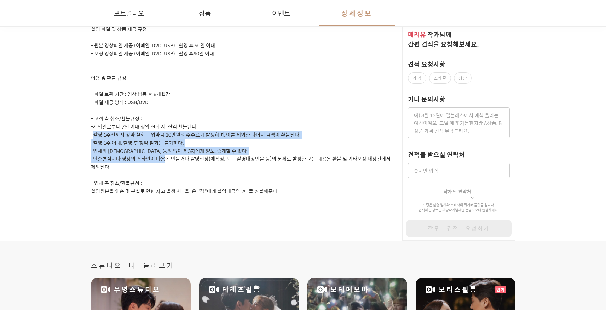
drag, startPoint x: 114, startPoint y: 137, endPoint x: 166, endPoint y: 158, distance: 56.2
click at [166, 158] on div "촬영 파일 및 상품 제공 규정 - 원본 영상파일 제공 (이메일, DVD, USB) : 촬영 후 90일 이내 - 보정 영상파일 제공 (이메일, …" at bounding box center [243, 119] width 304 height 189
click at [167, 158] on p "-단순변심이나 영상의 스타일이 마음에 안들거나 촬영현장(예식장, 모든 촬영대상인물 등)의 문제로 발생한 모든 내용은 환불 및 기타보상 대상건에…" at bounding box center [243, 163] width 304 height 16
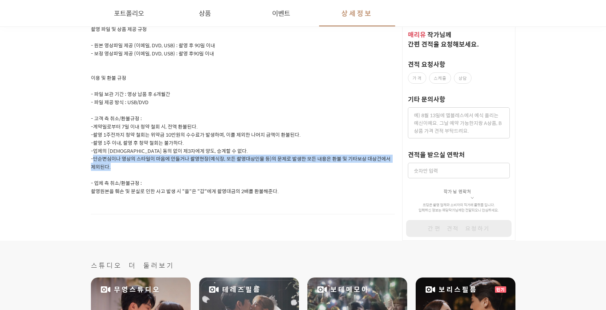
drag, startPoint x: 92, startPoint y: 159, endPoint x: 114, endPoint y: 168, distance: 23.6
click at [114, 168] on p "-단순변심이나 영상의 스타일이 마음에 안들거나 촬영현장(예식장, 모든 촬영대상인물 등)의 문제로 발생한 모든 내용은 환불 및 기타보상 대상건에…" at bounding box center [243, 163] width 304 height 16
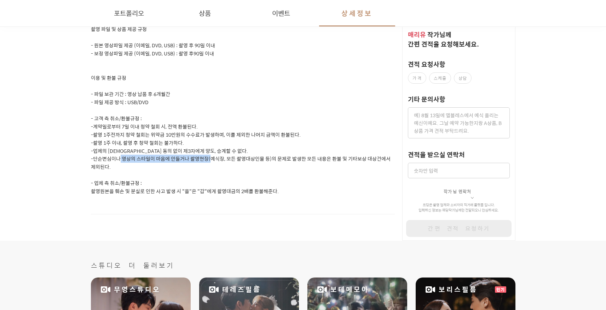
drag, startPoint x: 122, startPoint y: 157, endPoint x: 210, endPoint y: 159, distance: 87.7
click at [210, 159] on p "-단순변심이나 영상의 스타일이 마음에 안들거나 촬영현장(예식장, 모든 촬영대상인물 등)의 문제로 발생한 모든 내용은 환불 및 기타보상 대상건에…" at bounding box center [243, 163] width 304 height 16
drag, startPoint x: 215, startPoint y: 159, endPoint x: 281, endPoint y: 161, distance: 66.1
click at [281, 161] on p "-단순변심이나 영상의 스타일이 마음에 안들거나 촬영현장(예식장, 모든 촬영대상인물 등)의 문제로 발생한 모든 내용은 환불 및 기타보상 대상건에…" at bounding box center [243, 163] width 304 height 16
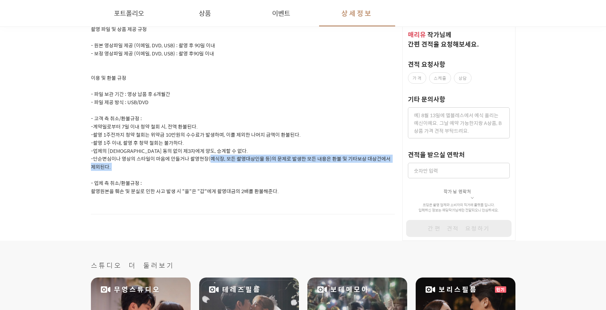
drag, startPoint x: 209, startPoint y: 158, endPoint x: 136, endPoint y: 172, distance: 74.5
click at [139, 171] on div "촬영 파일 및 상품 제공 규정 - 원본 영상파일 제공 (이메일, DVD, USB) : 촬영 후 90일 이내 - 보정 영상파일 제공 (이메일, …" at bounding box center [243, 119] width 304 height 189
click at [97, 190] on p "촬영원본을 훼손 및 분실로 인한 사고 발생 시 "을"은 "갑"에게 촬영대금의 2배를 환불해준다." at bounding box center [243, 191] width 304 height 8
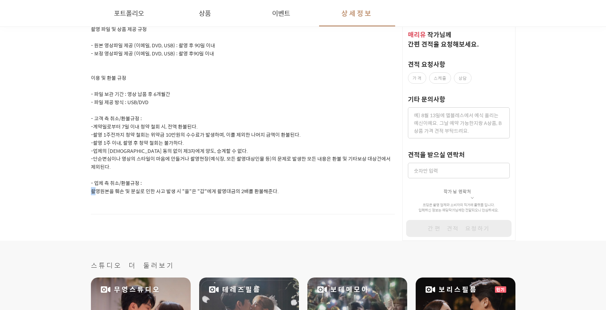
drag, startPoint x: 89, startPoint y: 191, endPoint x: 97, endPoint y: 191, distance: 8.5
drag, startPoint x: 97, startPoint y: 185, endPoint x: 104, endPoint y: 185, distance: 7.1
click at [97, 185] on p "- 업체 측 취소/환불규정 :" at bounding box center [243, 183] width 304 height 8
drag, startPoint x: 92, startPoint y: 192, endPoint x: 277, endPoint y: 191, distance: 184.6
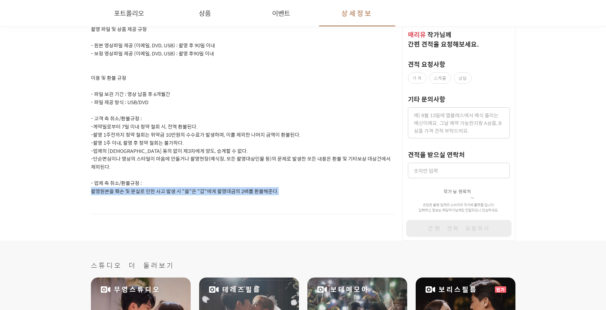
click at [277, 191] on p "촬영원본을 훼손 및 분실로 인한 사고 발생 시 "을"은 "갑"에게 촬영대금의 2배를 환불해준다." at bounding box center [243, 191] width 304 height 8
drag, startPoint x: 238, startPoint y: 191, endPoint x: 266, endPoint y: 191, distance: 28.3
click at [266, 191] on p "촬영원본을 훼손 및 분실로 인한 사고 발생 시 "을"은 "갑"에게 촬영대금의 2배를 환불해준다." at bounding box center [243, 191] width 304 height 8
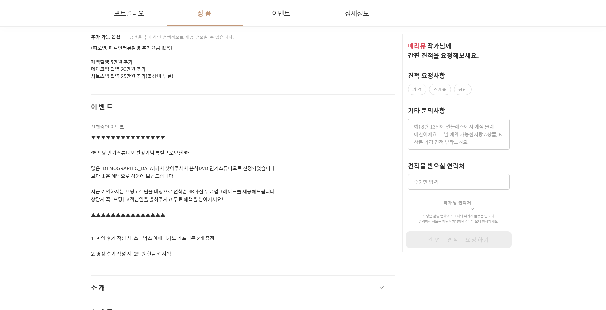
scroll to position [993, 0]
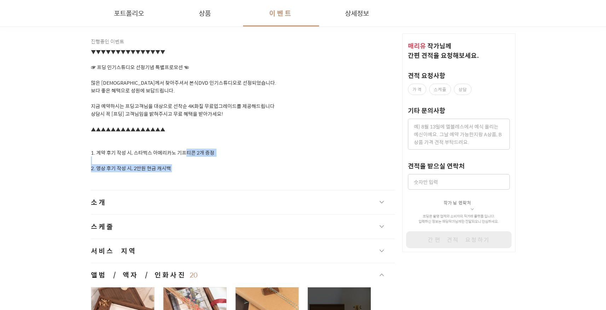
drag, startPoint x: 97, startPoint y: 170, endPoint x: 179, endPoint y: 174, distance: 82.1
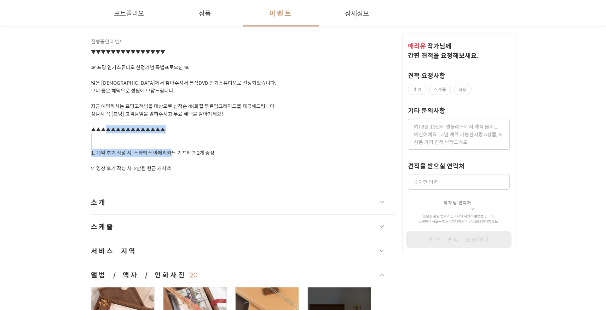
drag, startPoint x: 131, startPoint y: 147, endPoint x: 229, endPoint y: 157, distance: 99.2
click at [229, 157] on p "▼▼▼▼▼▼▼▼▼▼▼▼▼▼▼ ☞ 프딩 인기스튜디오 선정기념 특별프로모션 ☜ 많은 [DEMOGRAPHIC_DATA]께서 찾아주셔서 본식DVD 인…" at bounding box center [243, 110] width 304 height 124
click at [151, 132] on p "▼▼▼▼▼▼▼▼▼▼▼▼▼▼▼ ☞ 프딩 인기스튜디오 선정기념 특별프로모션 ☜ 많은 [DEMOGRAPHIC_DATA]께서 찾아주셔서 본식DVD 인…" at bounding box center [243, 110] width 304 height 124
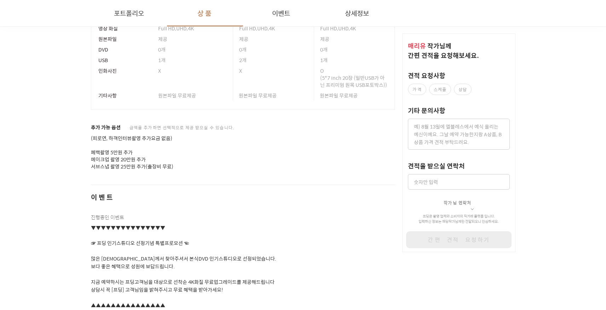
scroll to position [815, 0]
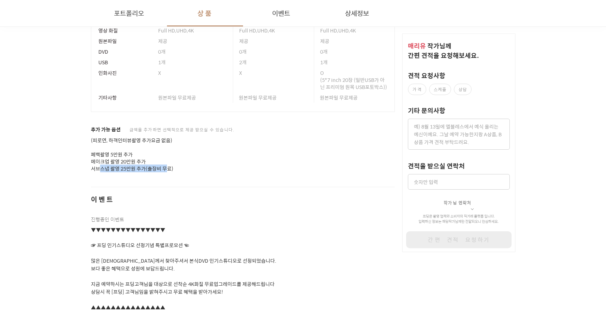
drag, startPoint x: 102, startPoint y: 167, endPoint x: 173, endPoint y: 167, distance: 71.4
click at [164, 165] on p "(피로연, 하객인터뷰촬영 추가요금 없음) 폐백촬영 5만원 추가 메이크업 촬영 20만원 추가 서브스냅 촬영 25만원 추가(출장비 무료)" at bounding box center [243, 154] width 304 height 35
click at [173, 167] on p "(피로연, 하객인터뷰촬영 추가요금 없음) 폐백촬영 5만원 추가 메이크업 촬영 20만원 추가 서브스냅 촬영 25만원 추가(출장비 무료)" at bounding box center [243, 154] width 304 height 35
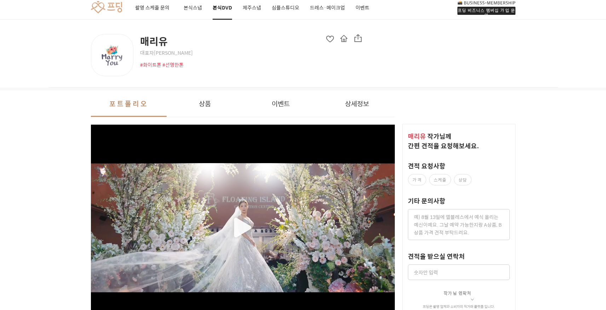
scroll to position [0, 0]
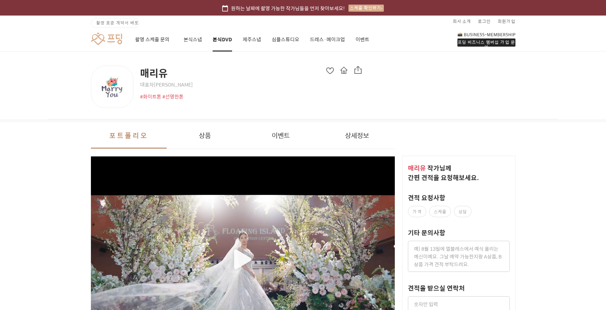
click at [116, 25] on span "촬영 표준 계약서 배포" at bounding box center [117, 22] width 42 height 6
click at [220, 40] on link "본식DVD" at bounding box center [221, 40] width 19 height 24
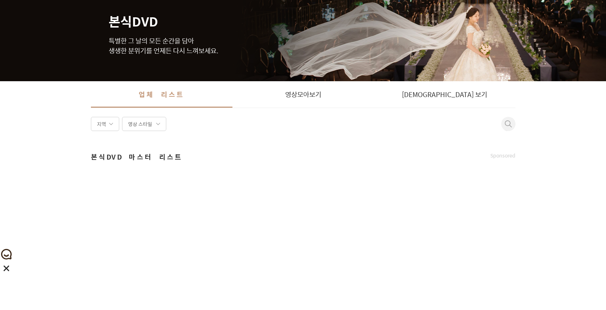
scroll to position [141, 0]
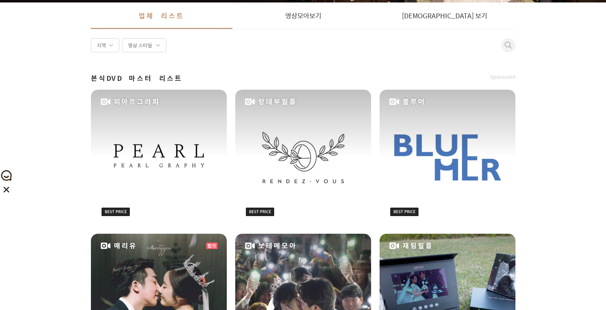
click at [193, 165] on div "피아르그라피" at bounding box center [159, 158] width 136 height 136
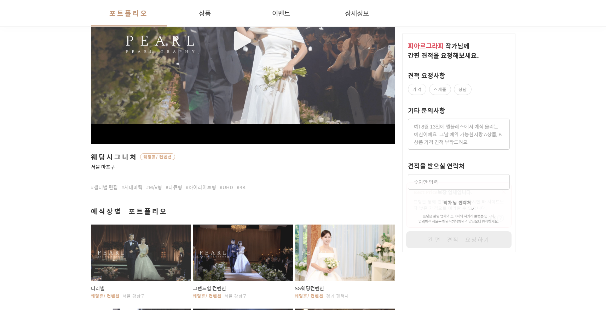
scroll to position [378, 0]
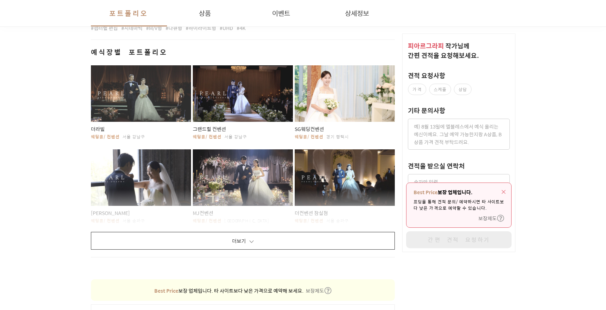
click at [268, 245] on button "더보기" at bounding box center [243, 241] width 304 height 18
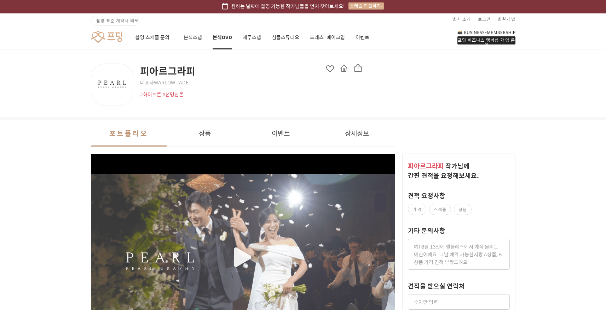
scroll to position [0, 0]
